Goal: Check status: Check status

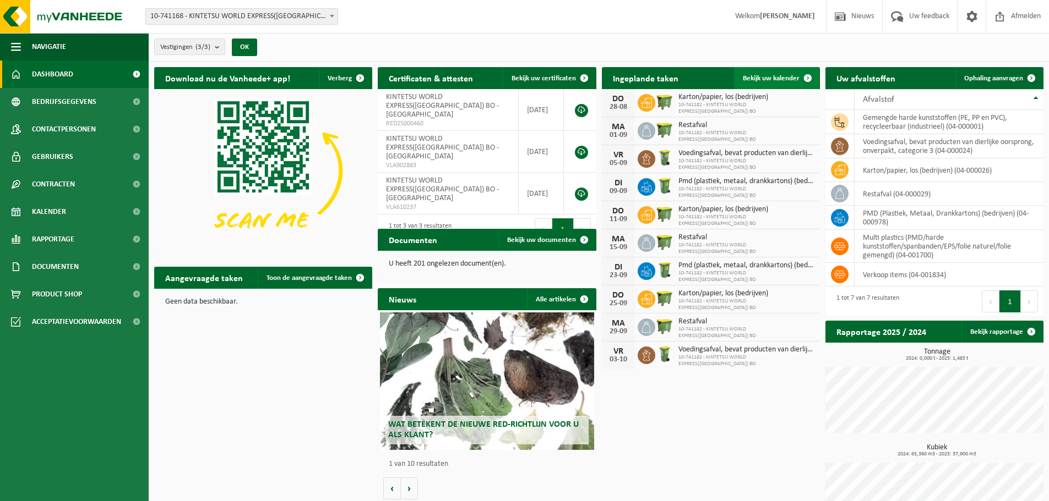
click at [776, 81] on span "Bekijk uw kalender" at bounding box center [771, 78] width 57 height 7
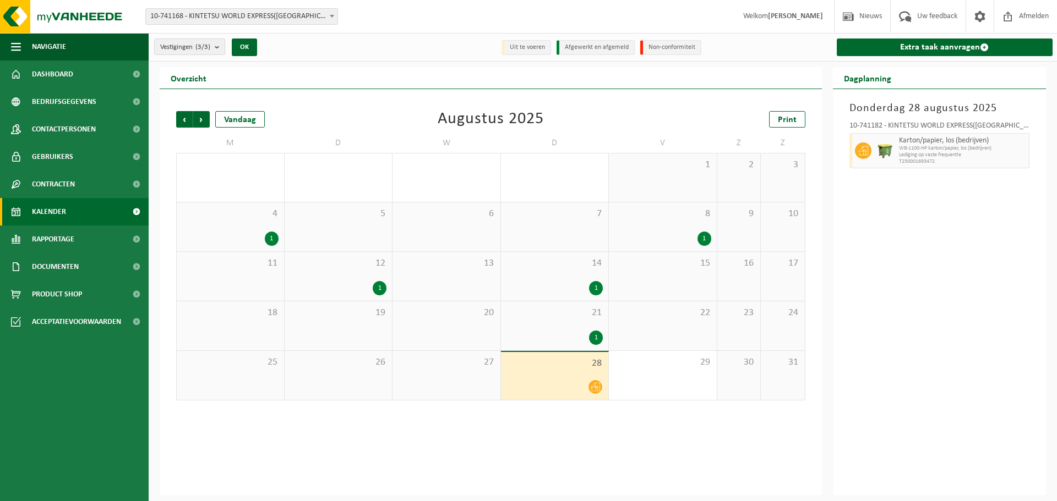
click at [379, 286] on div "1" at bounding box center [380, 288] width 14 height 14
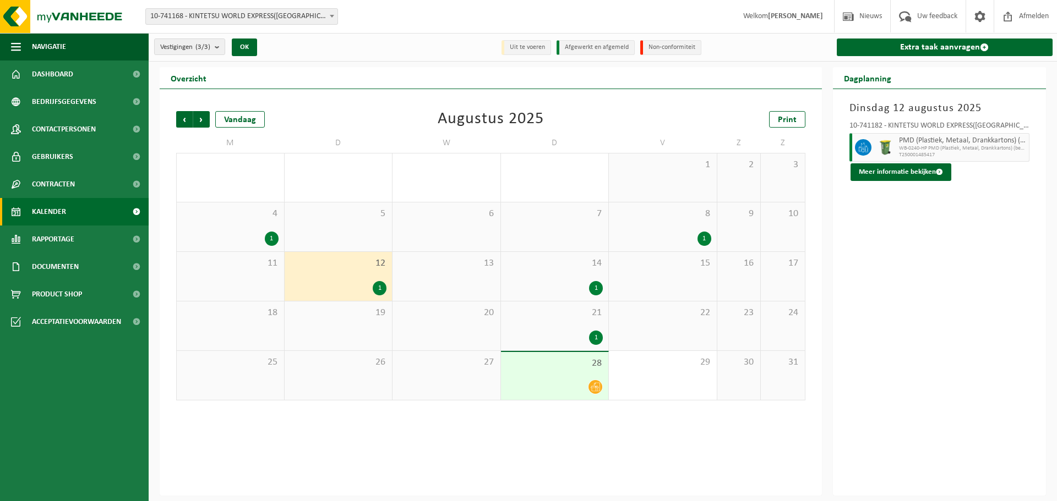
click at [379, 286] on div "1" at bounding box center [380, 288] width 14 height 14
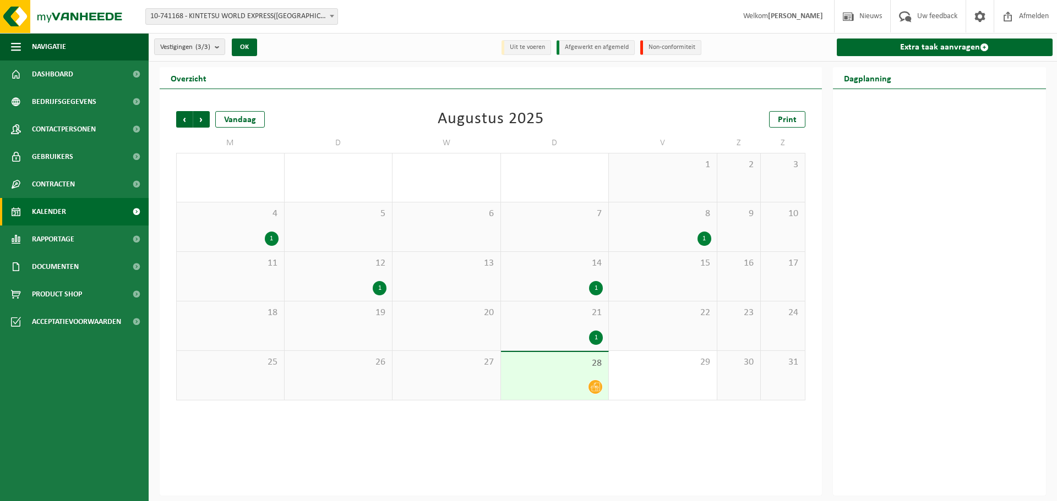
click at [376, 376] on div "26" at bounding box center [339, 375] width 108 height 49
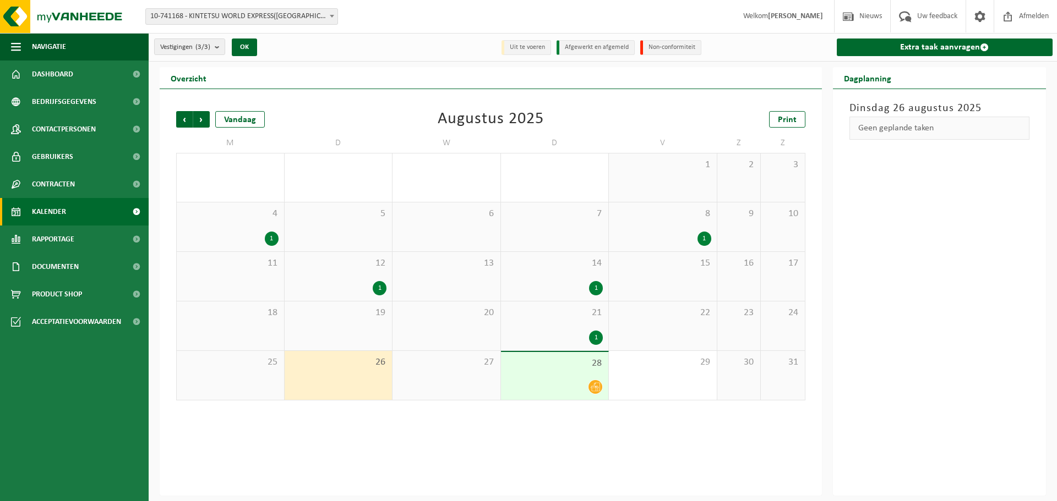
click at [383, 282] on div "1" at bounding box center [380, 288] width 14 height 14
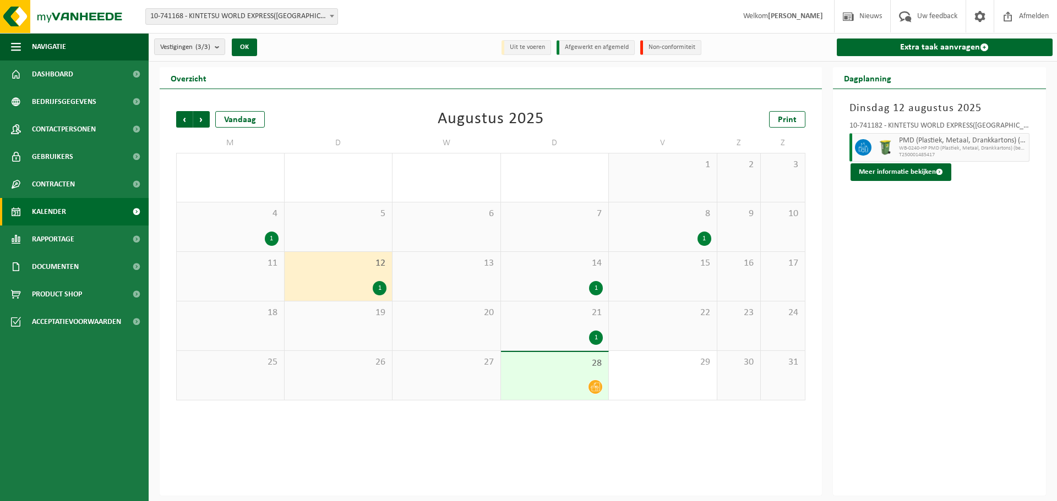
click at [598, 277] on div "14 1" at bounding box center [555, 276] width 108 height 49
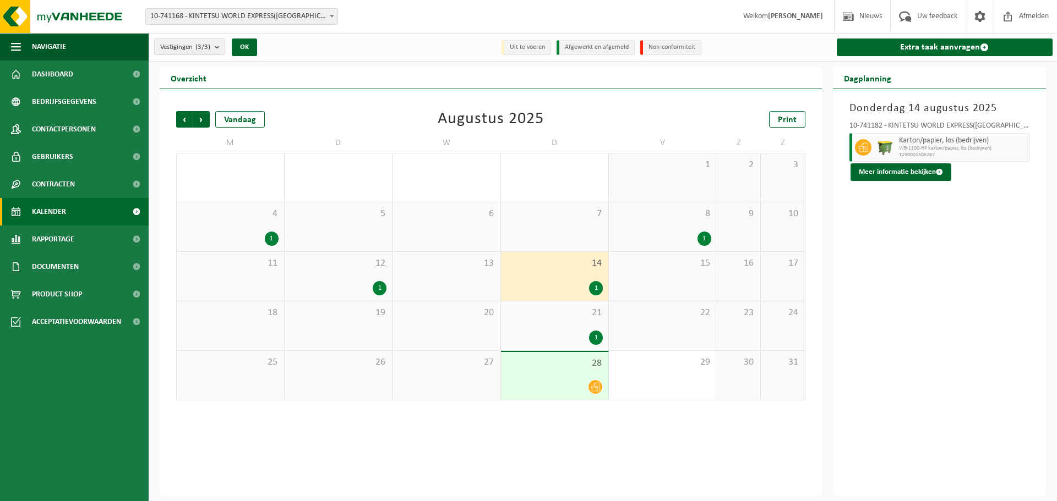
click at [369, 282] on div "1" at bounding box center [338, 288] width 97 height 14
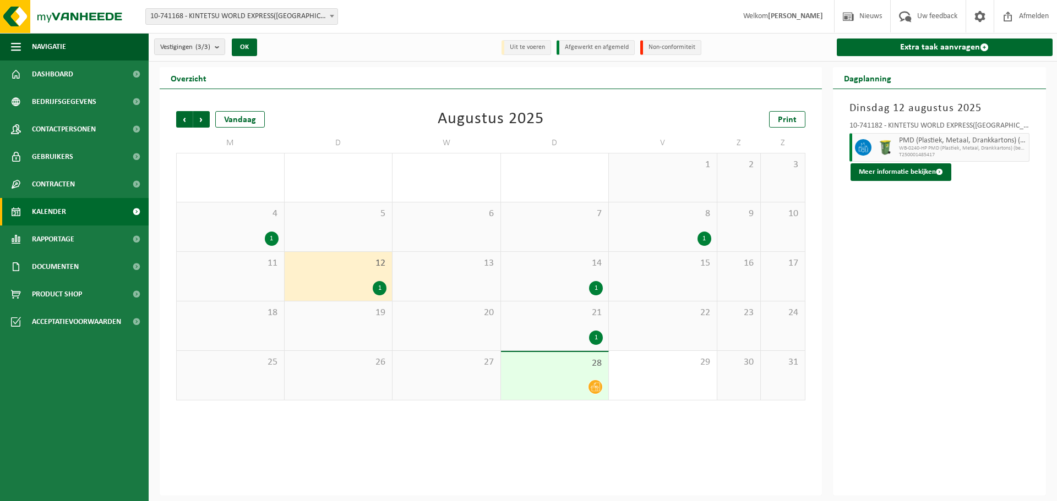
click at [580, 332] on div "1" at bounding box center [554, 338] width 97 height 14
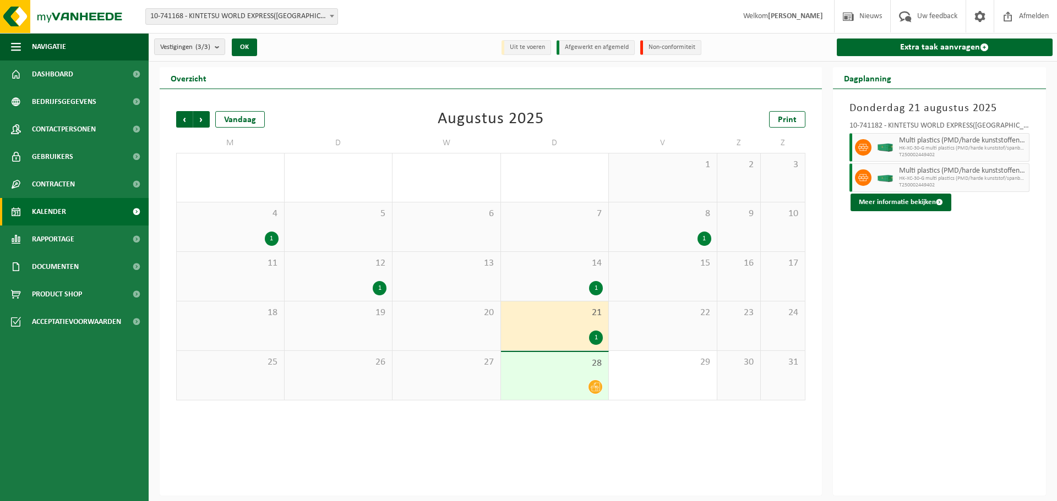
click at [580, 287] on div "1" at bounding box center [554, 288] width 97 height 14
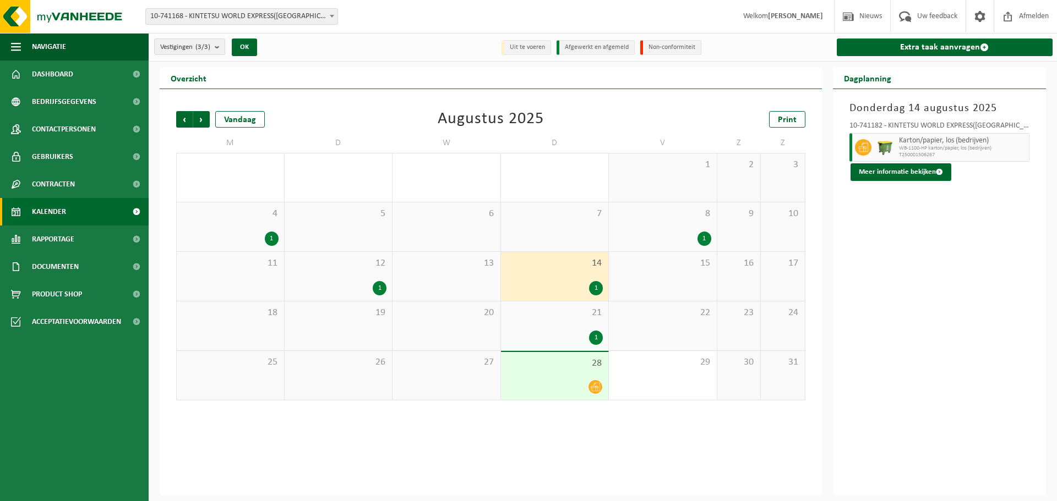
click at [367, 277] on div "12 1" at bounding box center [339, 276] width 108 height 49
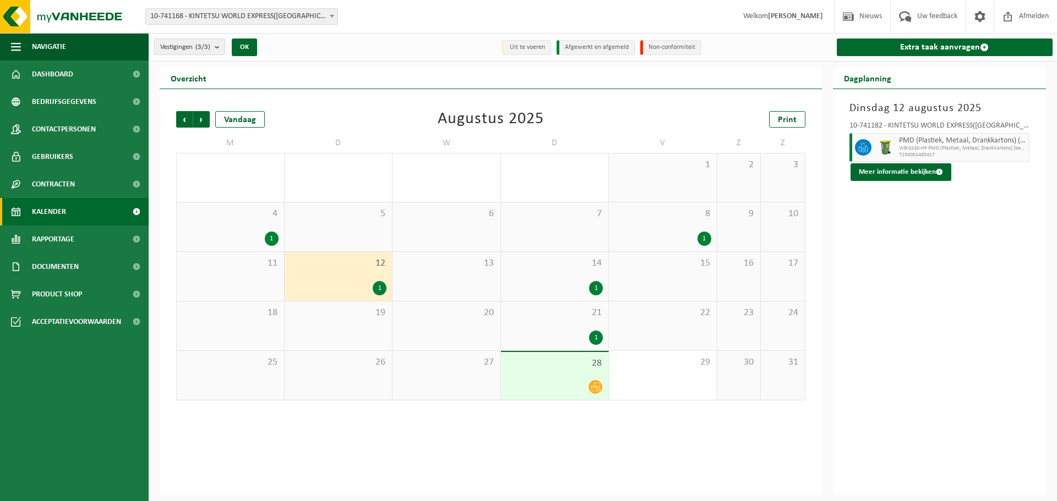
click at [368, 266] on span "12" at bounding box center [338, 264] width 97 height 12
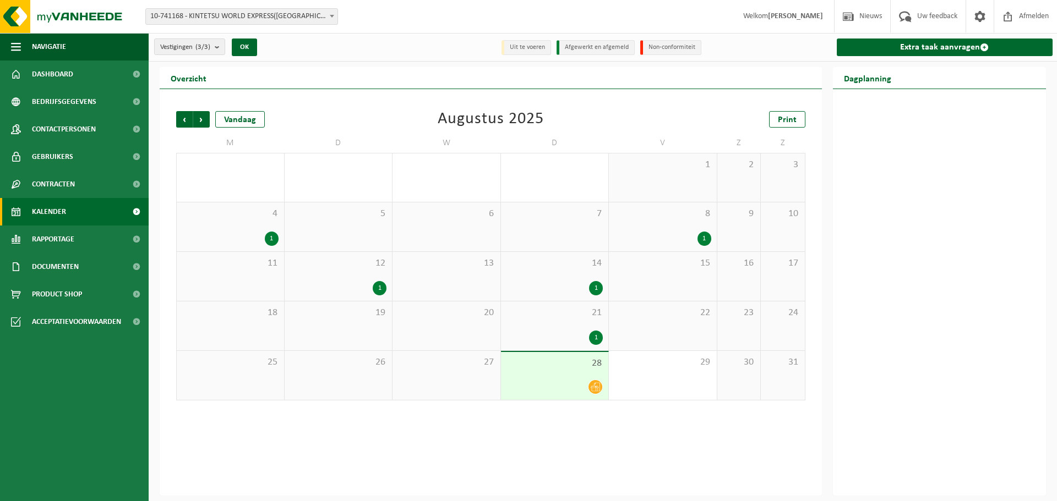
click at [386, 288] on div "1" at bounding box center [380, 288] width 14 height 14
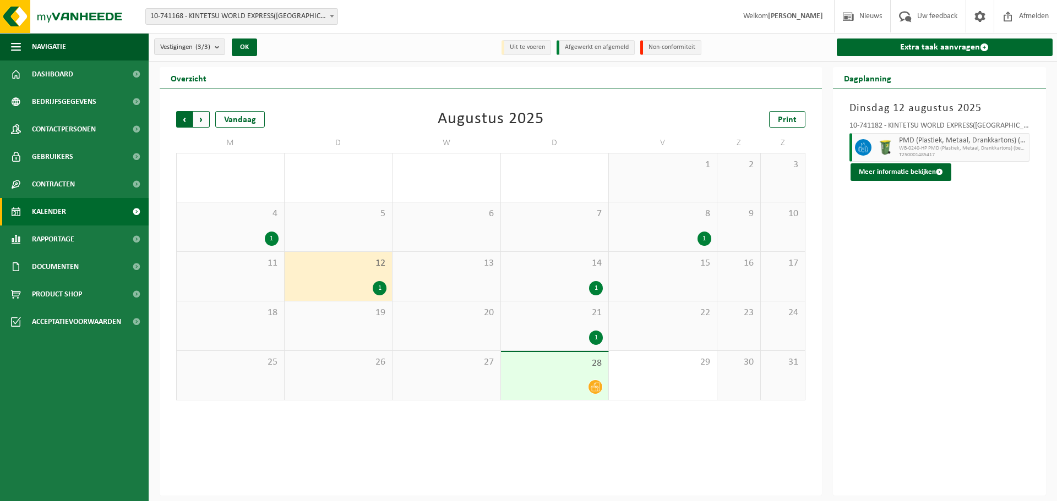
click at [204, 120] on span "Volgende" at bounding box center [201, 119] width 17 height 17
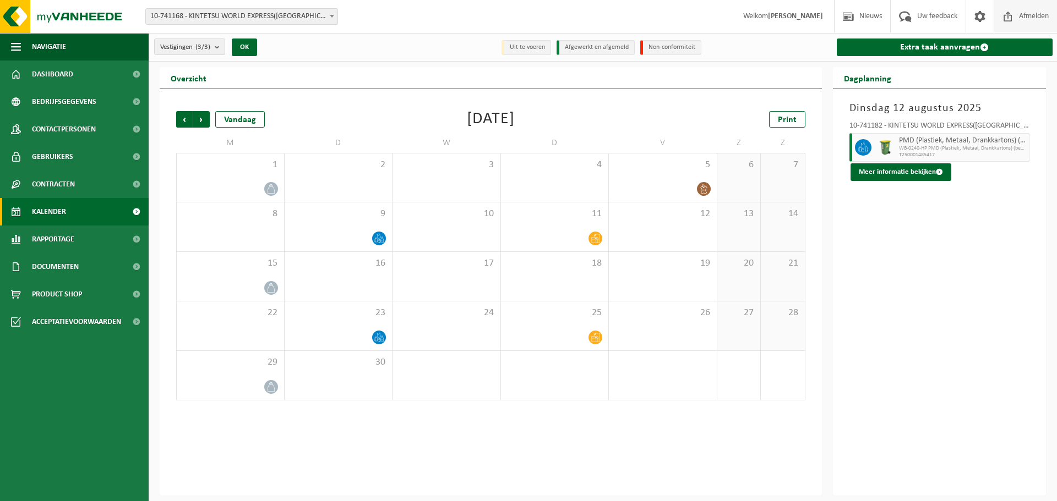
click at [1045, 11] on span "Afmelden" at bounding box center [1033, 16] width 35 height 32
